Goal: Task Accomplishment & Management: Manage account settings

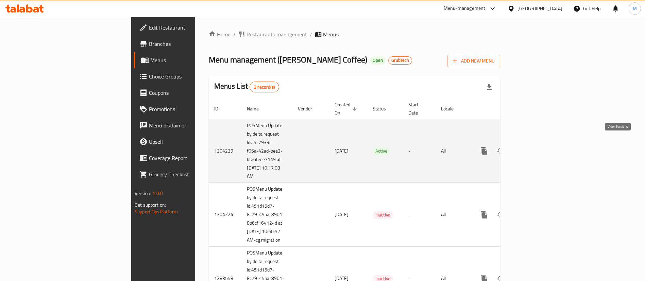
click at [538, 147] on icon "enhanced table" at bounding box center [533, 151] width 8 height 8
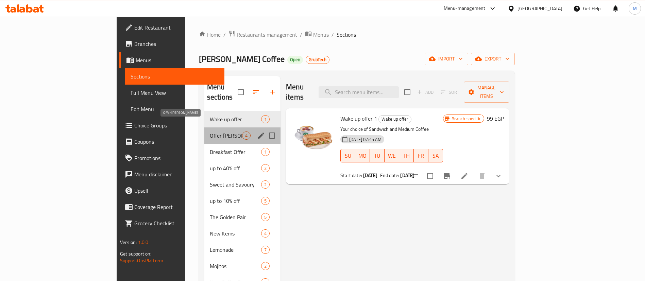
click at [210, 132] on span "Offer Strella" at bounding box center [226, 136] width 32 height 8
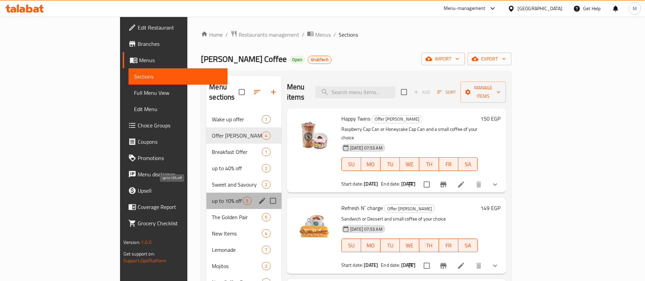
click at [212, 197] on span "up to 10% off" at bounding box center [227, 201] width 31 height 8
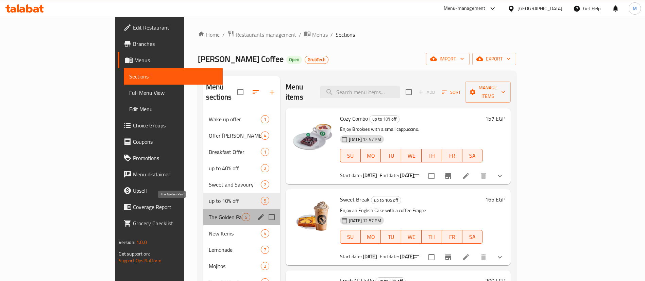
click at [209, 213] on span "The Golden Pair" at bounding box center [225, 217] width 33 height 8
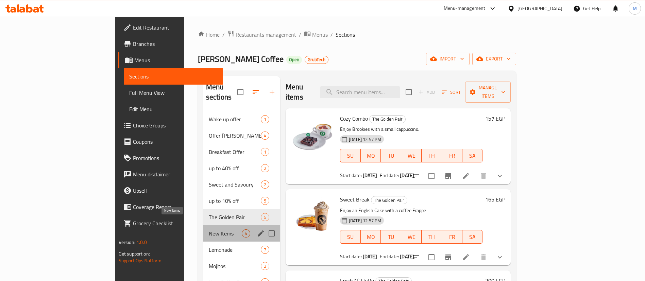
click at [209, 230] on span "New Items" at bounding box center [225, 234] width 33 height 8
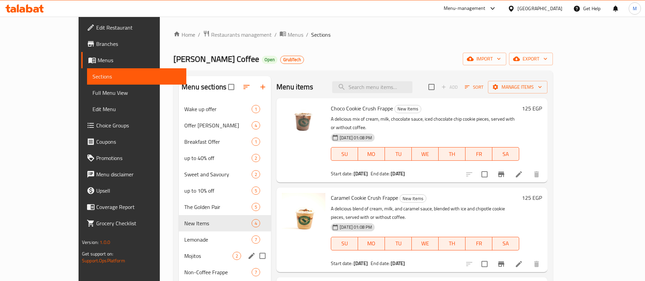
scroll to position [32, 0]
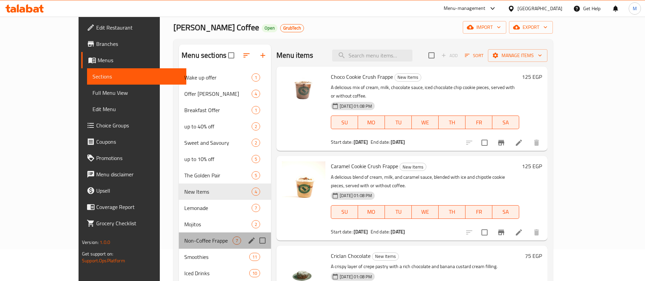
click at [180, 234] on div "Non-Coffee Frappe 7" at bounding box center [225, 241] width 92 height 16
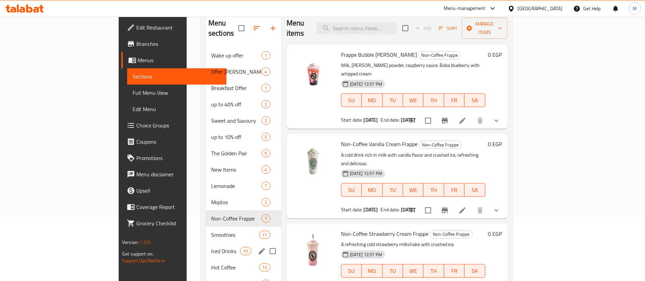
scroll to position [65, 0]
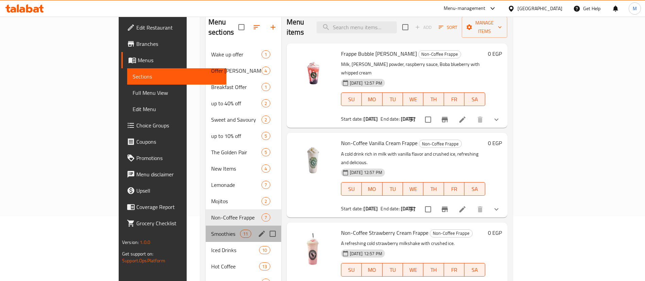
click at [206, 230] on div "Smoothies 11" at bounding box center [244, 234] width 76 height 16
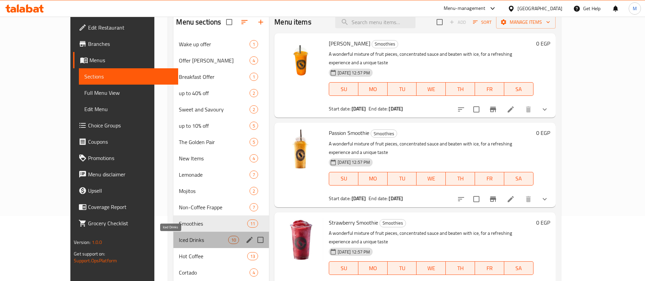
click at [179, 237] on span "Iced Drinks" at bounding box center [203, 240] width 49 height 8
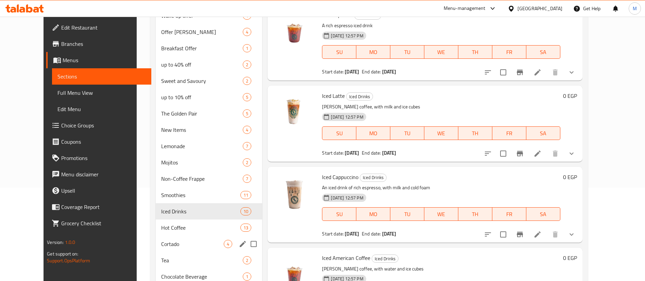
scroll to position [98, 0]
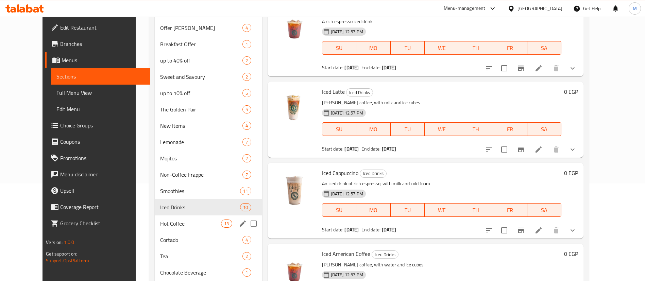
click at [176, 230] on div "Hot Coffee 13" at bounding box center [208, 224] width 107 height 16
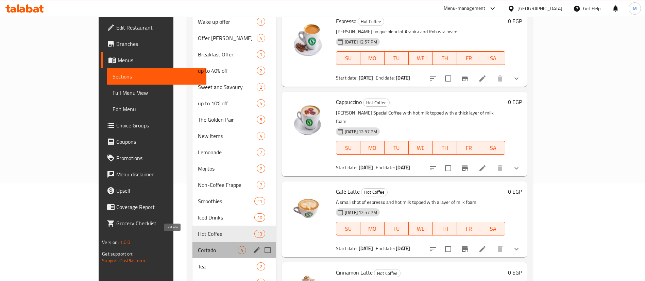
click at [198, 246] on span "Cortado" at bounding box center [218, 250] width 40 height 8
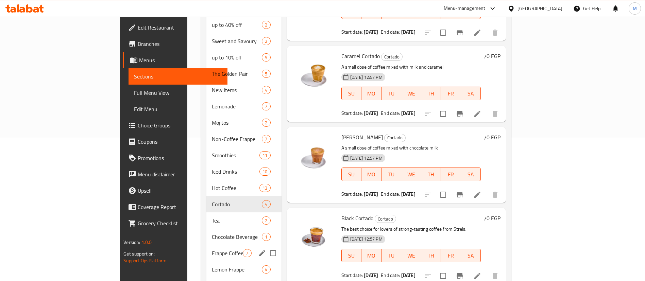
scroll to position [146, 0]
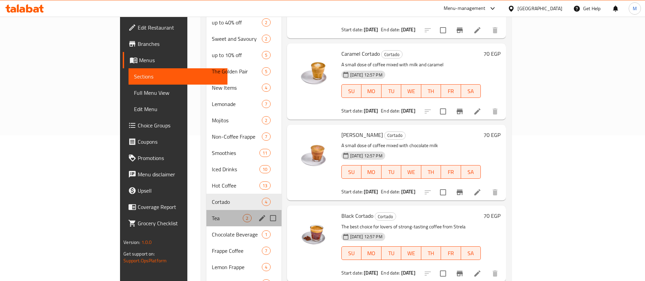
click at [207, 216] on div "Tea 2" at bounding box center [244, 218] width 75 height 16
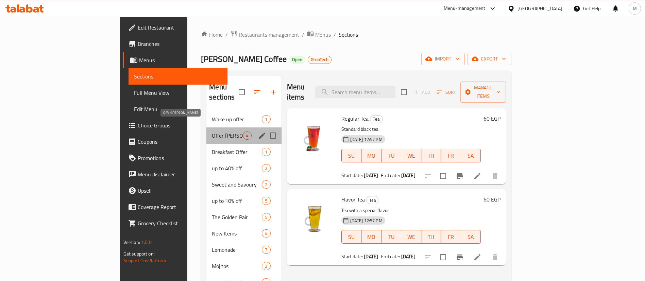
click at [212, 132] on span "Offer Strella" at bounding box center [227, 136] width 31 height 8
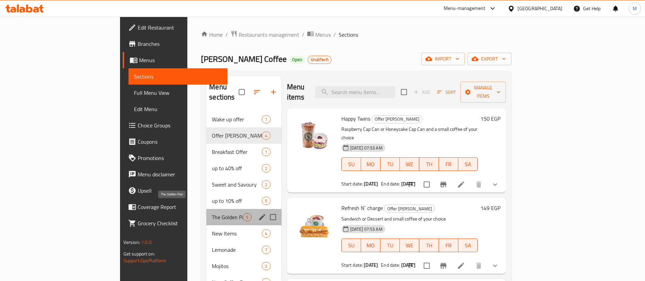
click at [212, 213] on span "The Golden Pair" at bounding box center [227, 217] width 31 height 8
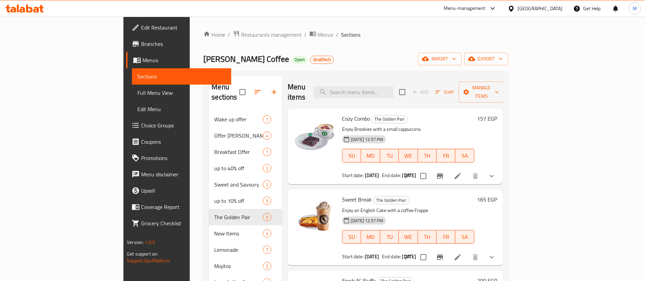
click at [290, 79] on div "Menu items Add Sort Manage items" at bounding box center [395, 92] width 215 height 32
click at [241, 37] on span "Restaurants management" at bounding box center [271, 35] width 61 height 8
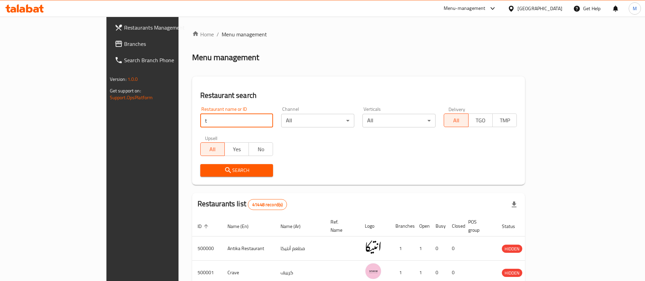
click at [200, 118] on input "t" at bounding box center [236, 121] width 73 height 14
type input "tabali"
click button "Search" at bounding box center [236, 170] width 73 height 13
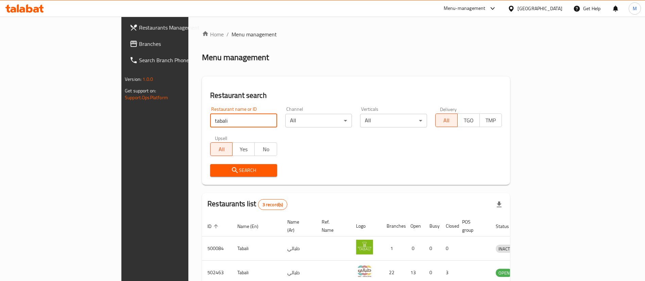
scroll to position [57, 0]
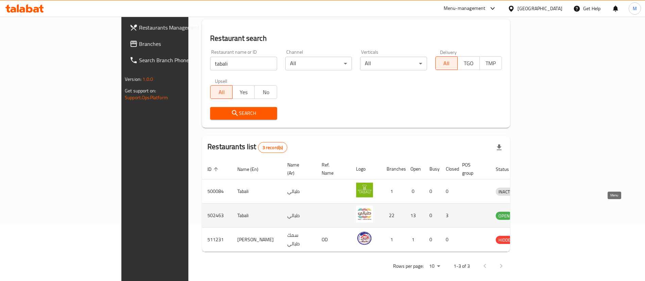
click at [545, 212] on link "enhanced table" at bounding box center [539, 216] width 13 height 8
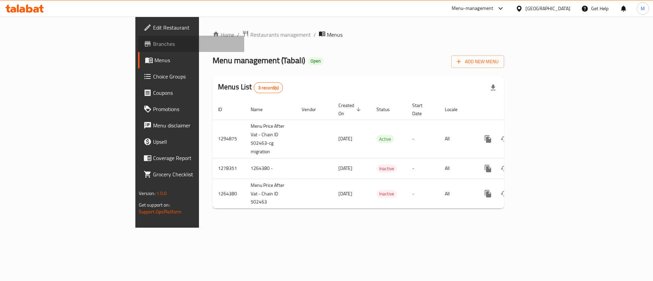
click at [144, 44] on span at bounding box center [149, 44] width 10 height 8
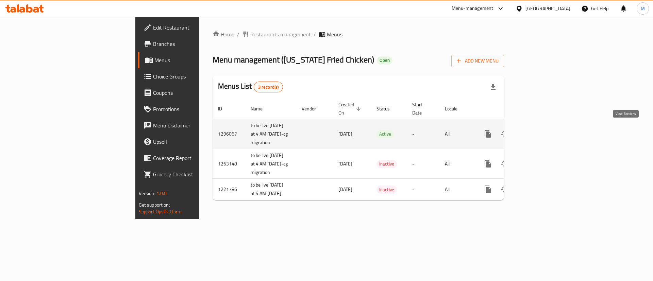
click at [541, 133] on icon "enhanced table" at bounding box center [537, 134] width 8 height 8
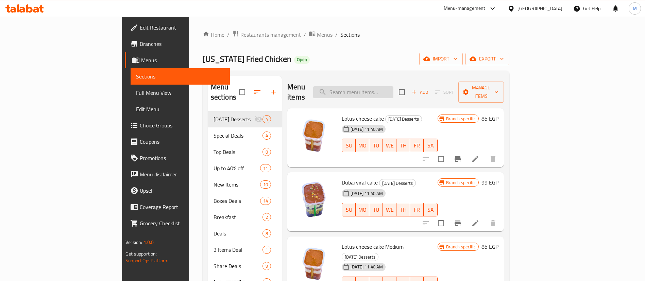
click at [394, 86] on input "search" at bounding box center [353, 92] width 80 height 12
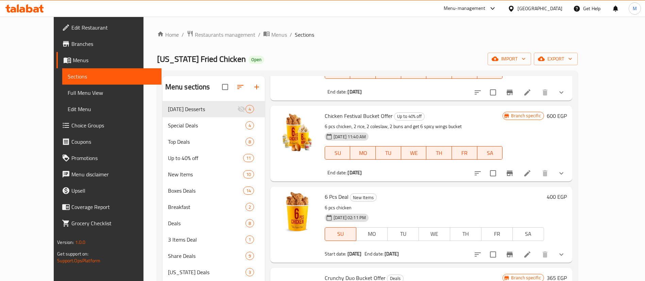
scroll to position [328, 0]
type input "6"
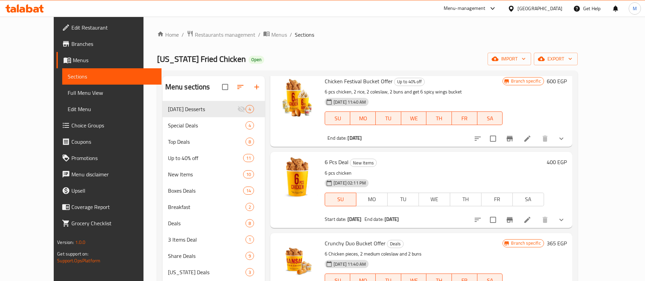
scroll to position [362, 0]
click at [470, 176] on div "[DATE] 02:11 PM SU MO TU WE TH FR SA" at bounding box center [434, 194] width 225 height 37
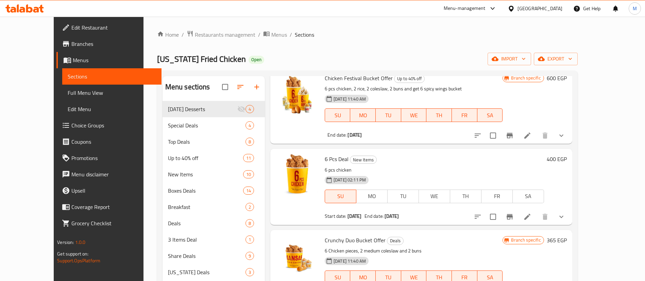
scroll to position [365, 0]
click at [518, 215] on button "Branch-specific-item" at bounding box center [510, 217] width 16 height 16
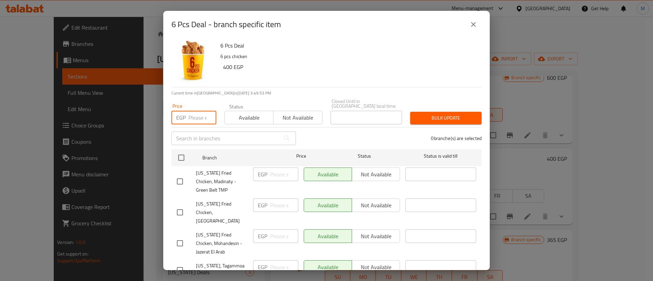
click at [196, 117] on input "number" at bounding box center [203, 118] width 28 height 14
click at [477, 23] on icon "close" at bounding box center [474, 24] width 8 height 8
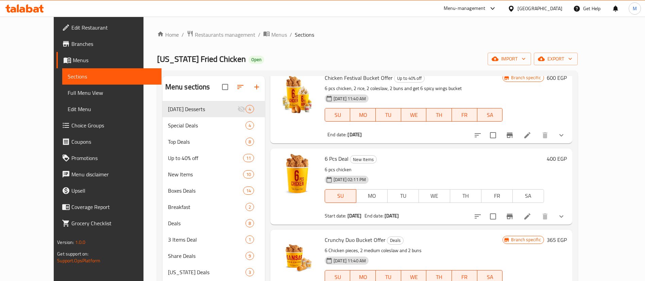
click at [567, 154] on h6 "400 EGP" at bounding box center [557, 159] width 20 height 10
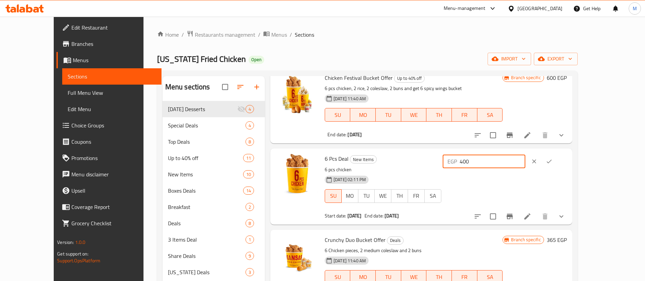
click at [526, 155] on input "400" at bounding box center [493, 162] width 66 height 14
type input "4"
type input "399"
click at [553, 158] on icon "ok" at bounding box center [549, 161] width 7 height 7
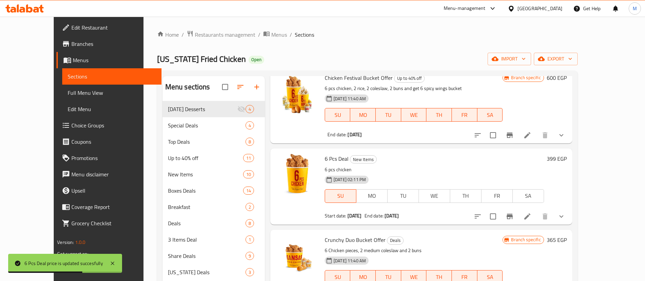
scroll to position [0, 0]
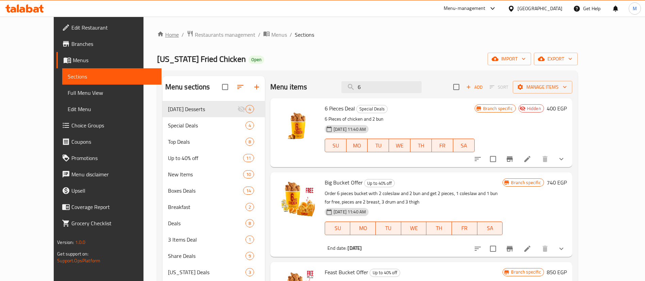
click at [157, 32] on link "Home" at bounding box center [168, 35] width 22 height 8
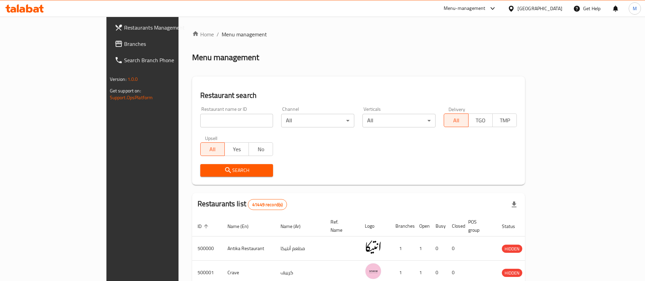
click at [200, 119] on input "search" at bounding box center [236, 121] width 73 height 14
type input "kansas"
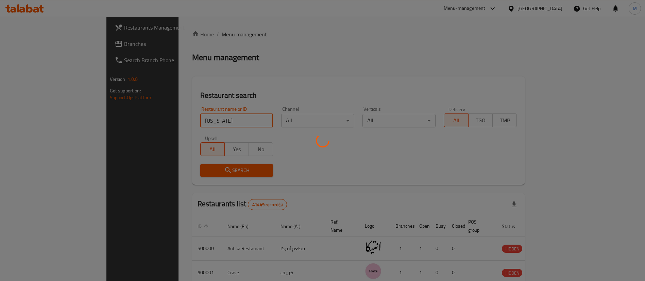
scroll to position [57, 0]
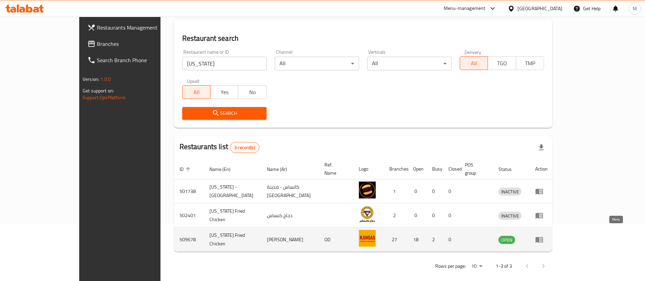
click at [544, 236] on icon "enhanced table" at bounding box center [540, 240] width 8 height 8
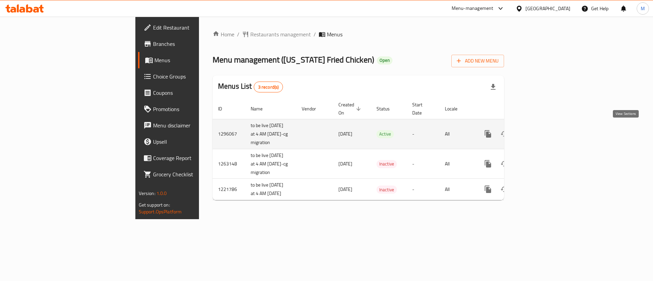
click at [541, 134] on icon "enhanced table" at bounding box center [537, 134] width 8 height 8
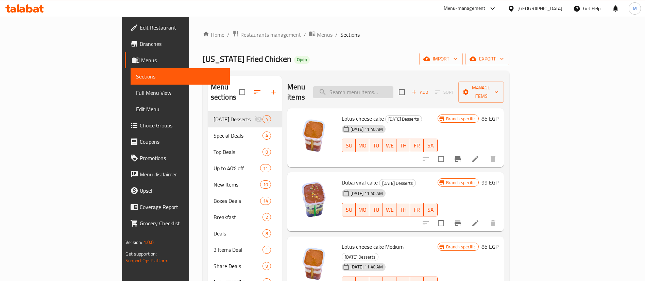
click at [394, 92] on input "search" at bounding box center [353, 92] width 80 height 12
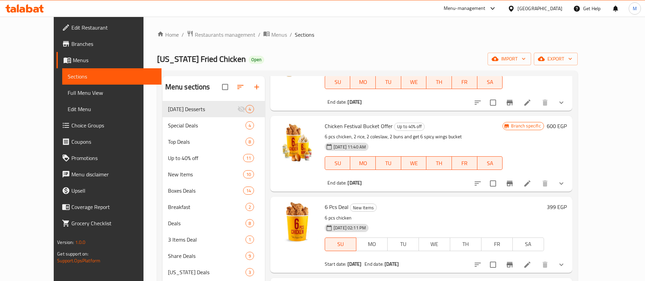
scroll to position [319, 0]
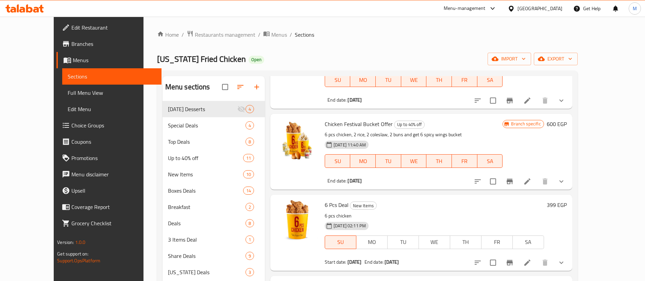
type input "6"
click at [567, 200] on h6 "399 EGP" at bounding box center [557, 205] width 20 height 10
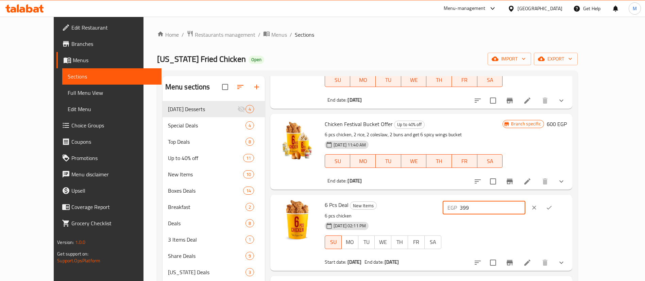
click at [526, 201] on input "399" at bounding box center [493, 208] width 66 height 14
type input "400"
click at [553, 204] on icon "ok" at bounding box center [549, 207] width 7 height 7
